Goal: Task Accomplishment & Management: Manage account settings

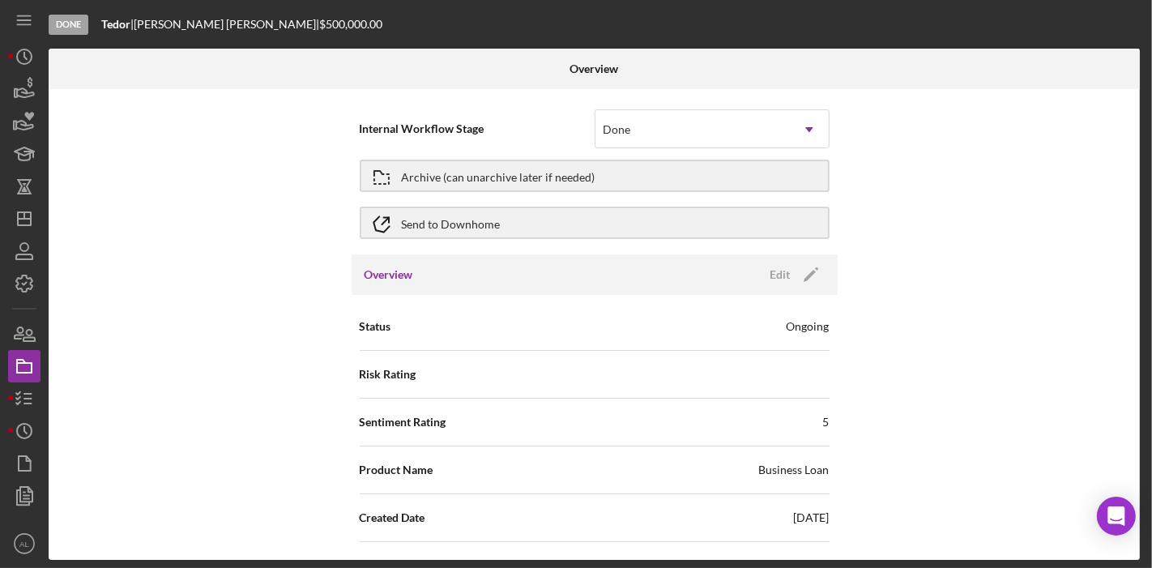
scroll to position [1837, 0]
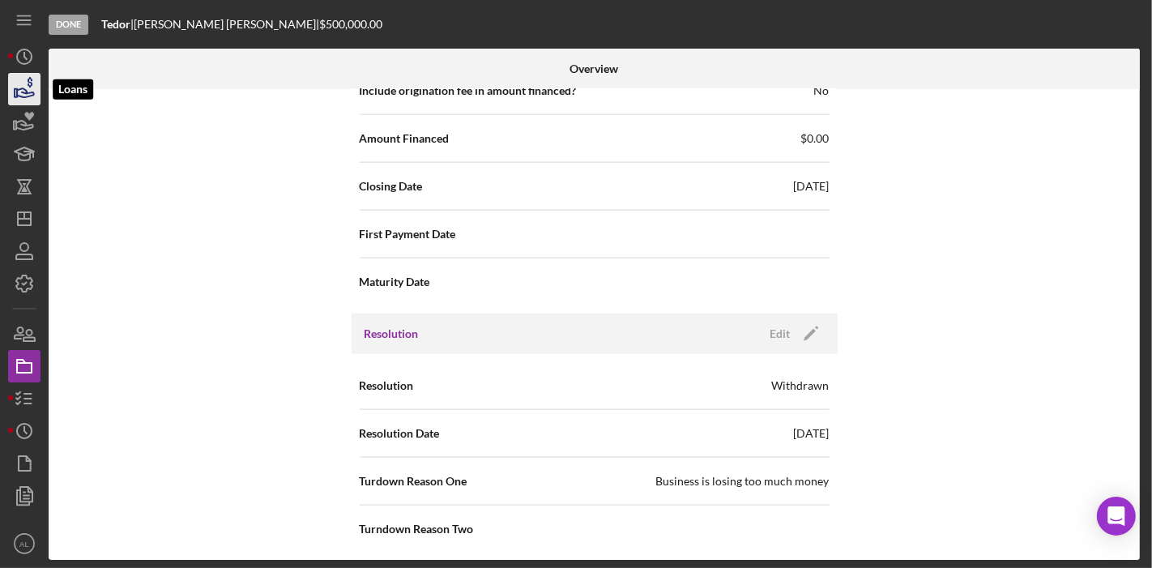
click at [25, 87] on icon "button" at bounding box center [24, 89] width 40 height 40
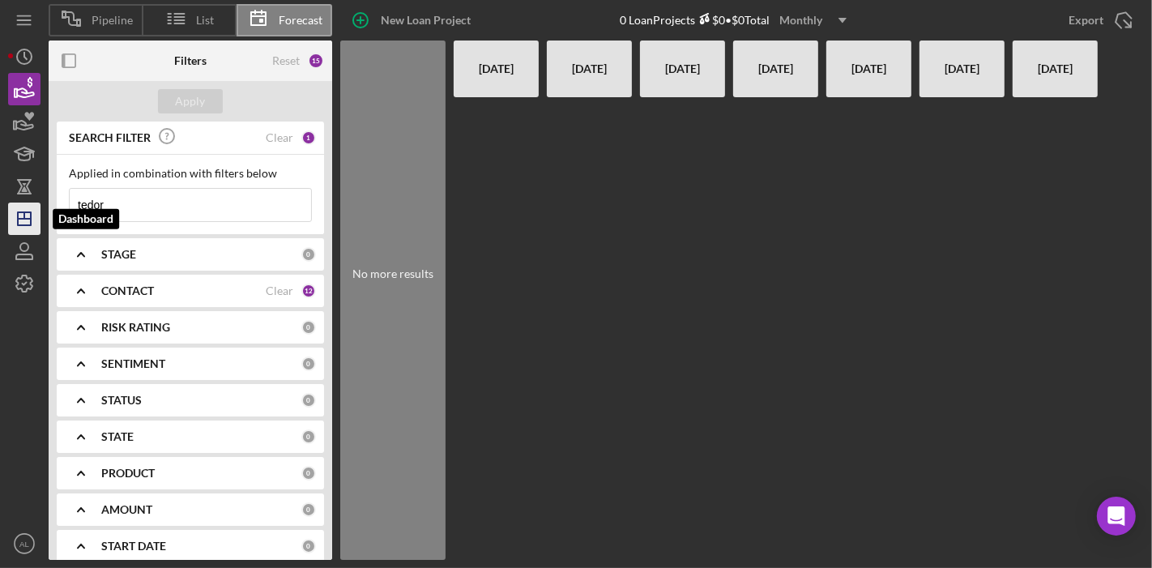
click at [34, 221] on icon "Icon/Dashboard" at bounding box center [24, 218] width 40 height 40
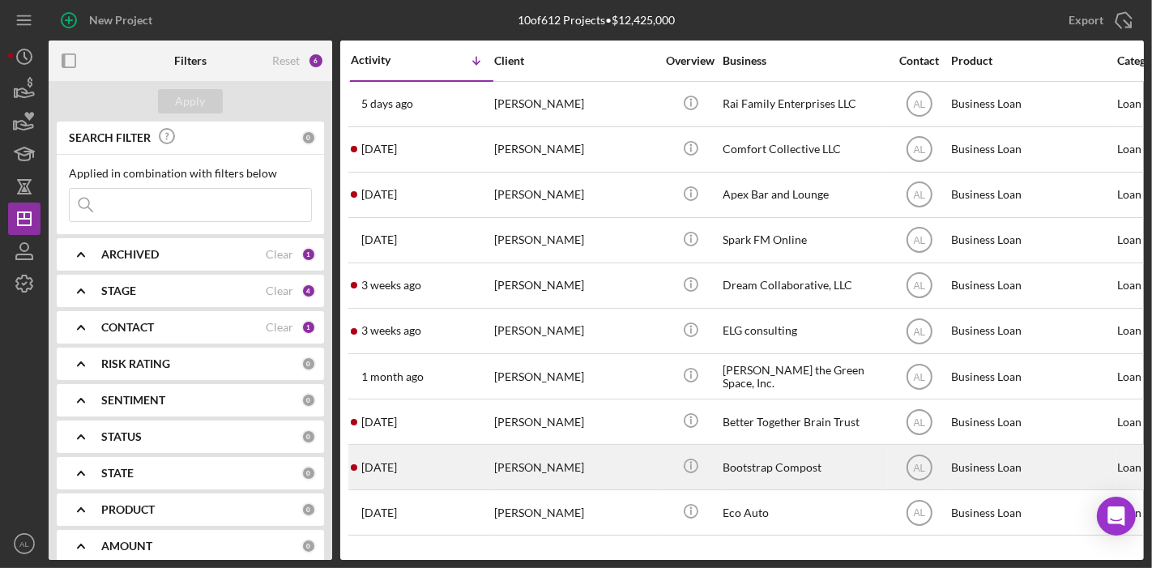
click at [779, 460] on div "Bootstrap Compost" at bounding box center [803, 466] width 162 height 43
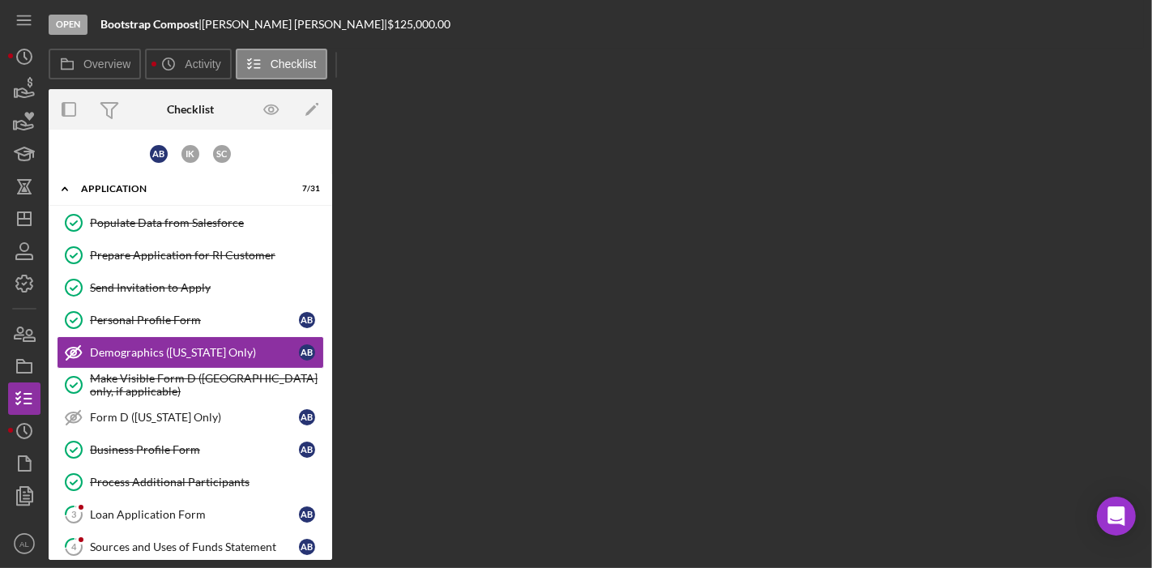
scroll to position [5, 0]
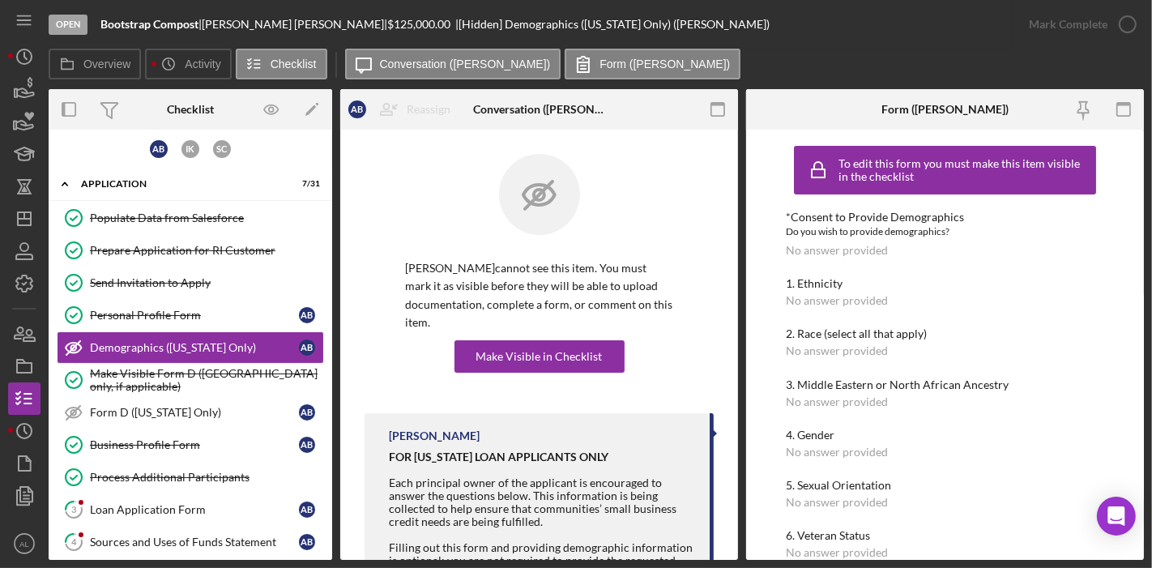
drag, startPoint x: 333, startPoint y: 195, endPoint x: 326, endPoint y: 236, distance: 41.1
click at [326, 236] on div "Overview Internal Workflow Stage Open Icon/Dropdown Arrow Archive (can unarchiv…" at bounding box center [596, 324] width 1095 height 470
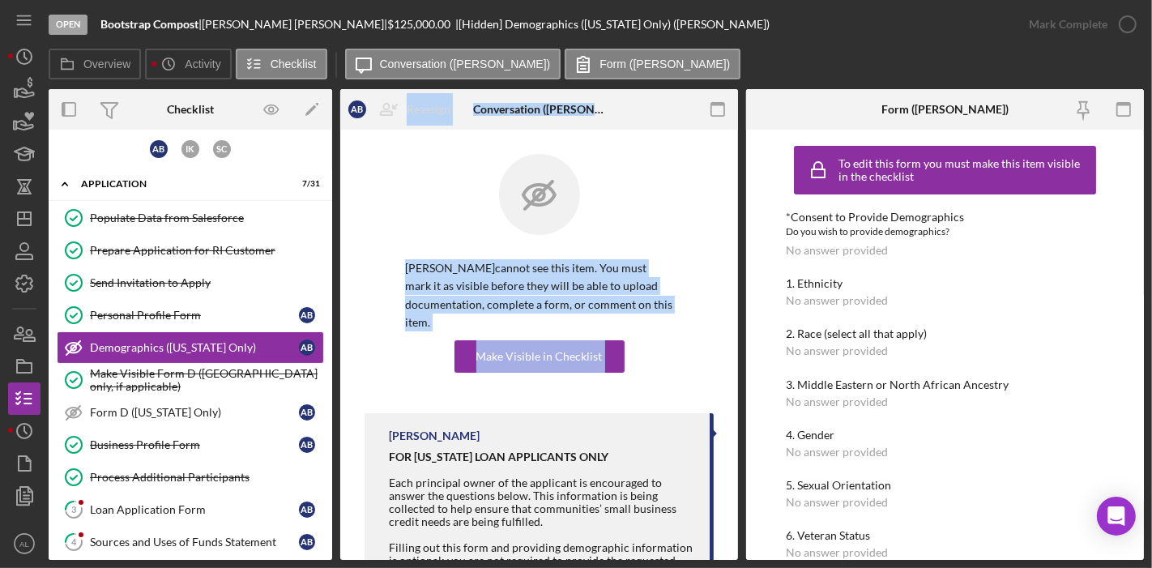
drag, startPoint x: 332, startPoint y: 239, endPoint x: 347, endPoint y: 422, distance: 183.6
click at [347, 422] on div "Overview Internal Workflow Stage Open Icon/Dropdown Arrow Archive (can unarchiv…" at bounding box center [596, 324] width 1095 height 470
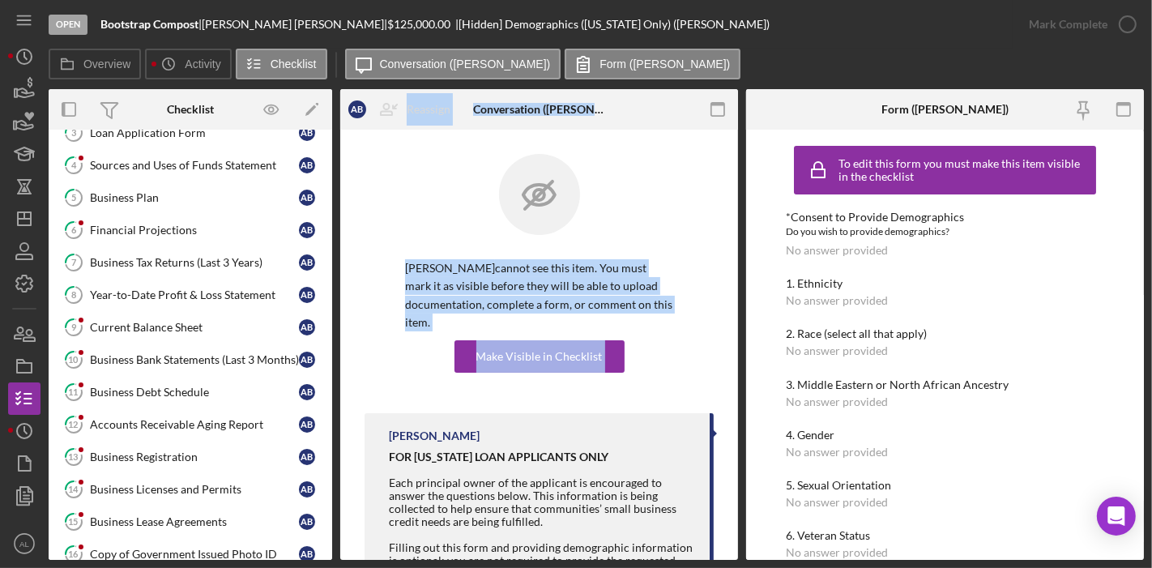
scroll to position [758, 0]
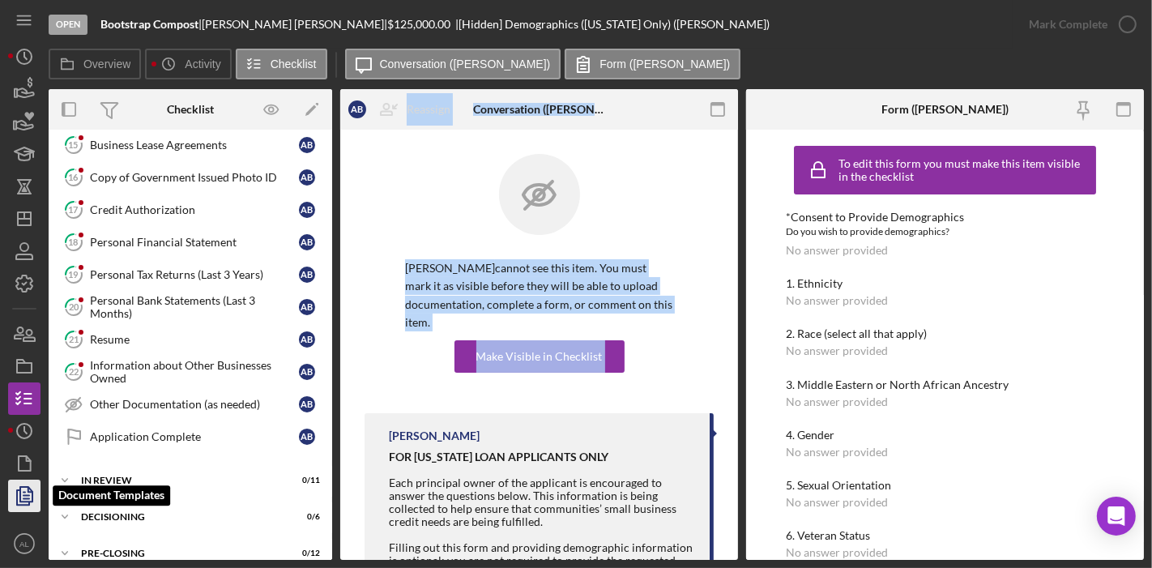
click at [32, 494] on polygon "button" at bounding box center [26, 494] width 12 height 15
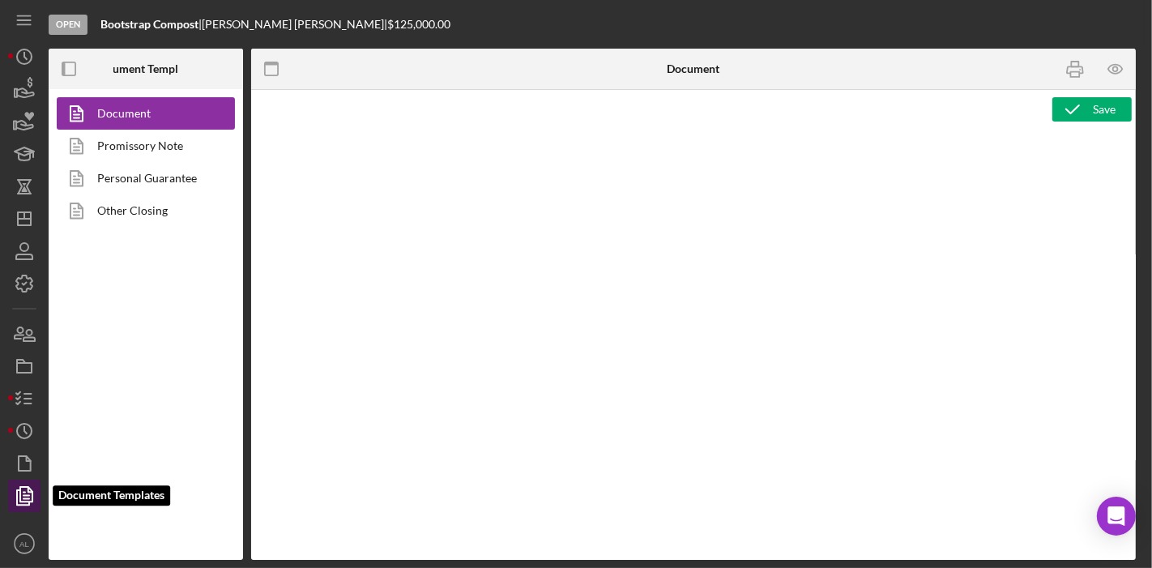
type textarea "<p style="line-height: 1.1;"><span style="font-size: 12pt;">&nbsp; <img src="[U…"
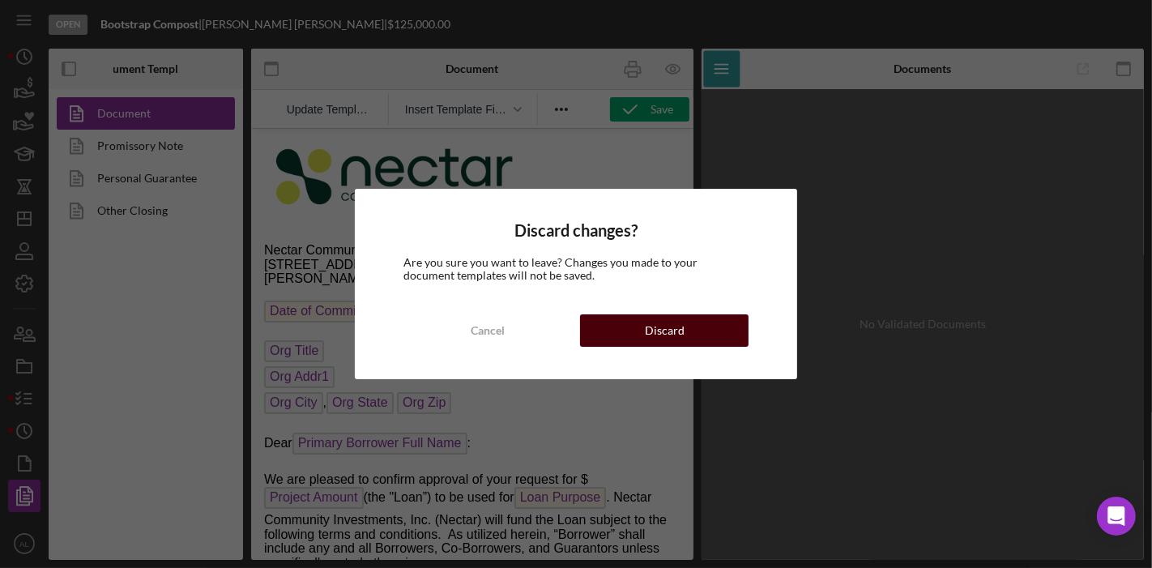
click at [656, 330] on div "Discard" at bounding box center [665, 330] width 40 height 32
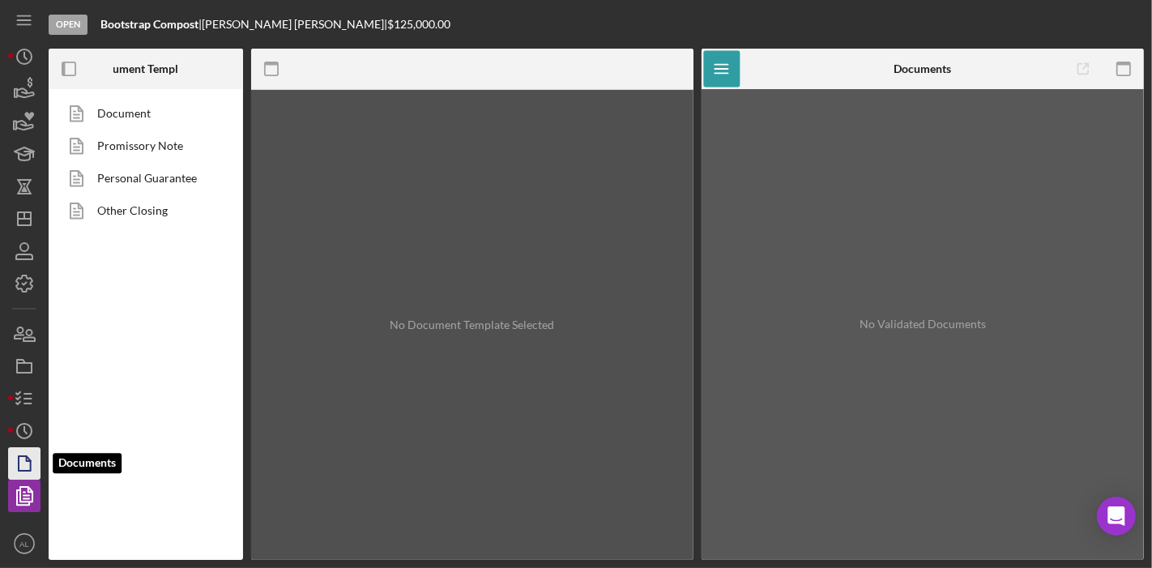
click at [27, 456] on polygon "button" at bounding box center [25, 463] width 12 height 15
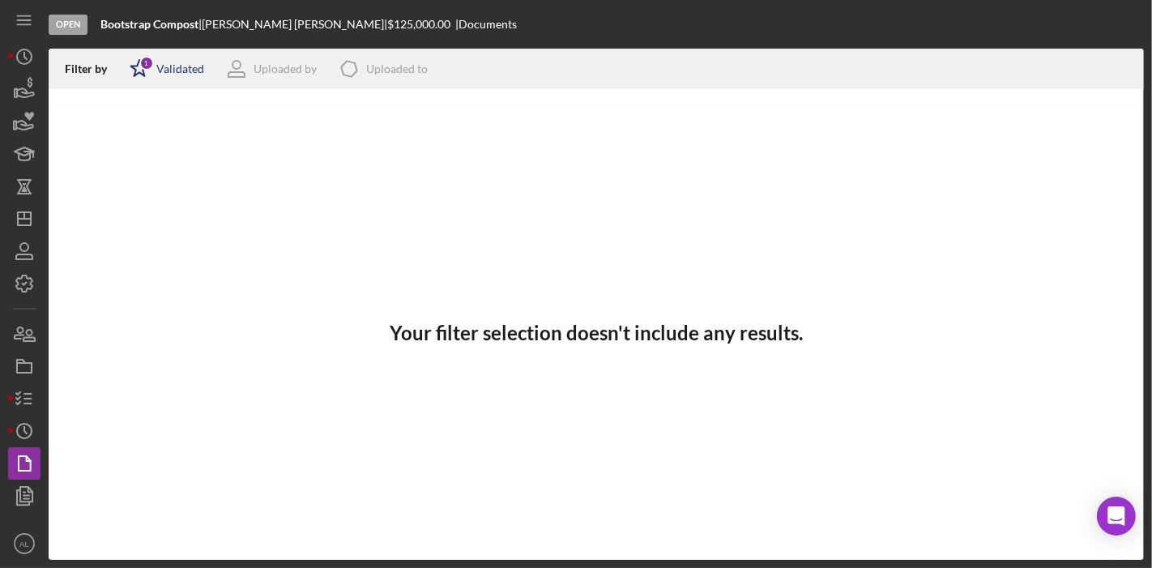
click at [167, 78] on div "Icon/Star 1 Validated" at bounding box center [161, 69] width 85 height 40
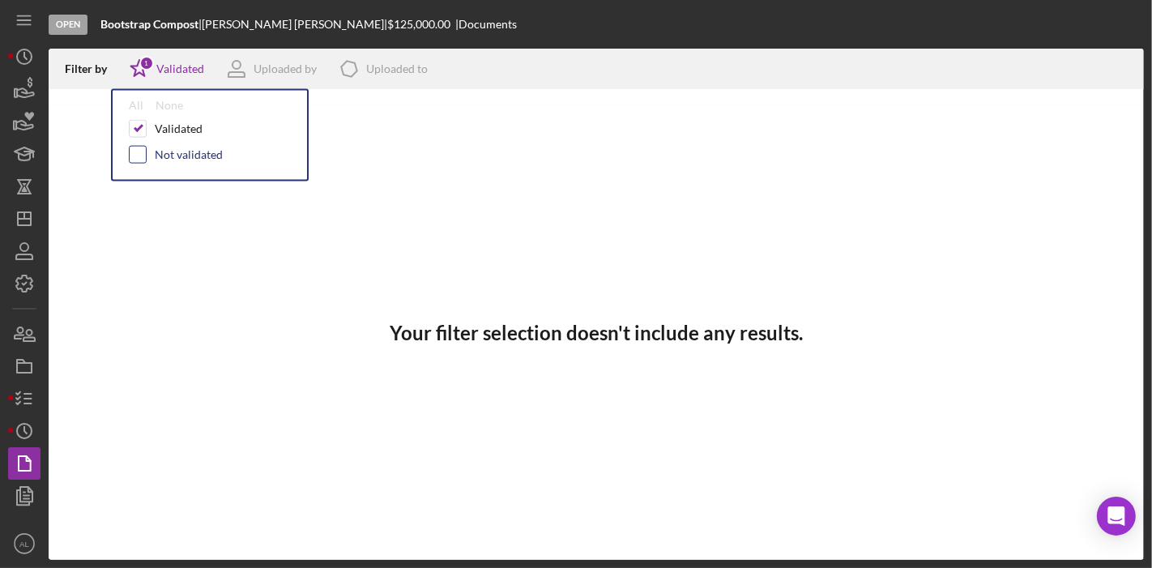
click at [138, 155] on input "checkbox" at bounding box center [138, 155] width 16 height 16
checkbox input "true"
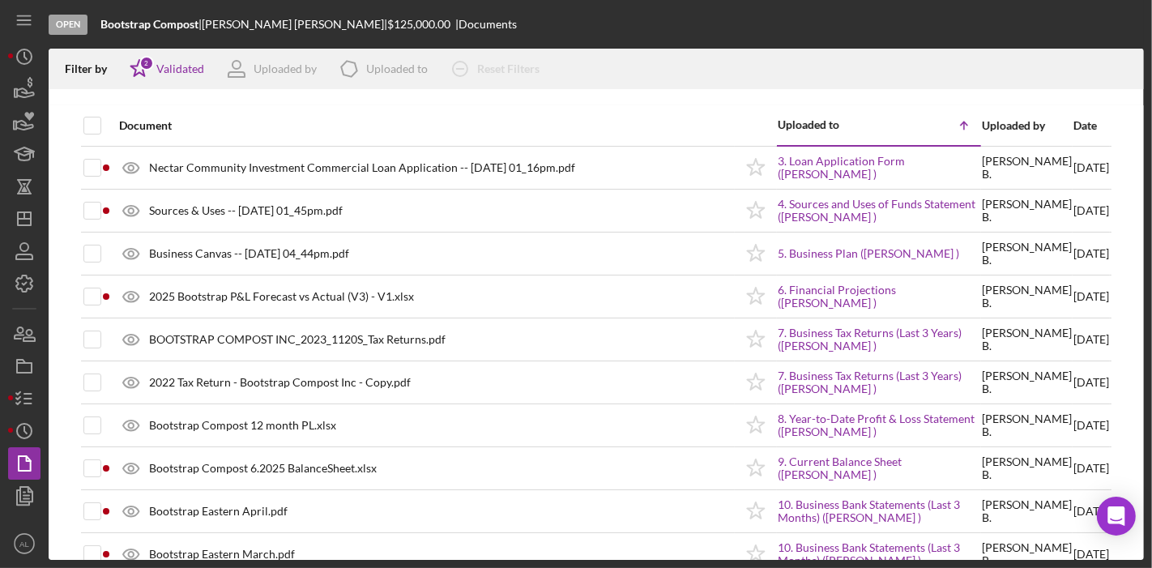
click at [531, 116] on div "Document" at bounding box center [426, 125] width 615 height 39
